Goal: Information Seeking & Learning: Learn about a topic

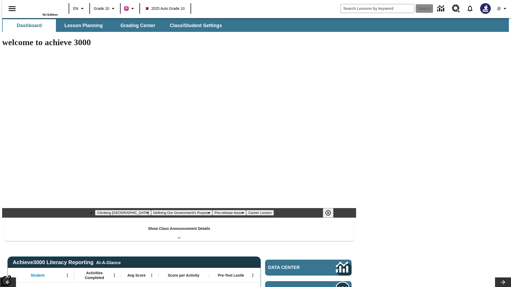
type input "-1"
click at [151, 211] on button "Climbing [GEOGRAPHIC_DATA]" at bounding box center [122, 213] width 55 height 5
click at [330, 210] on icon "Pause" at bounding box center [328, 213] width 6 height 6
